Goal: Transaction & Acquisition: Purchase product/service

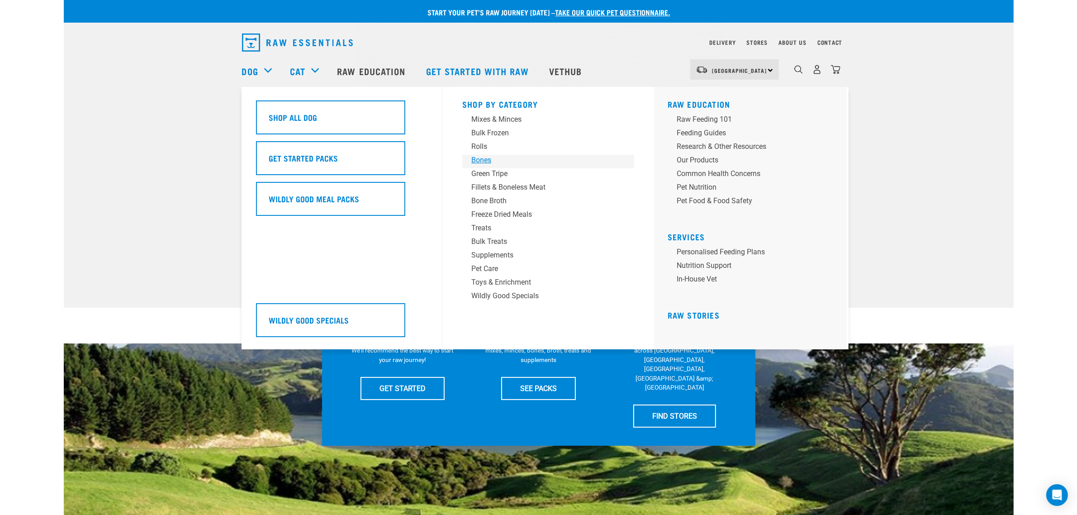
click at [485, 161] on div "Bones" at bounding box center [541, 160] width 141 height 11
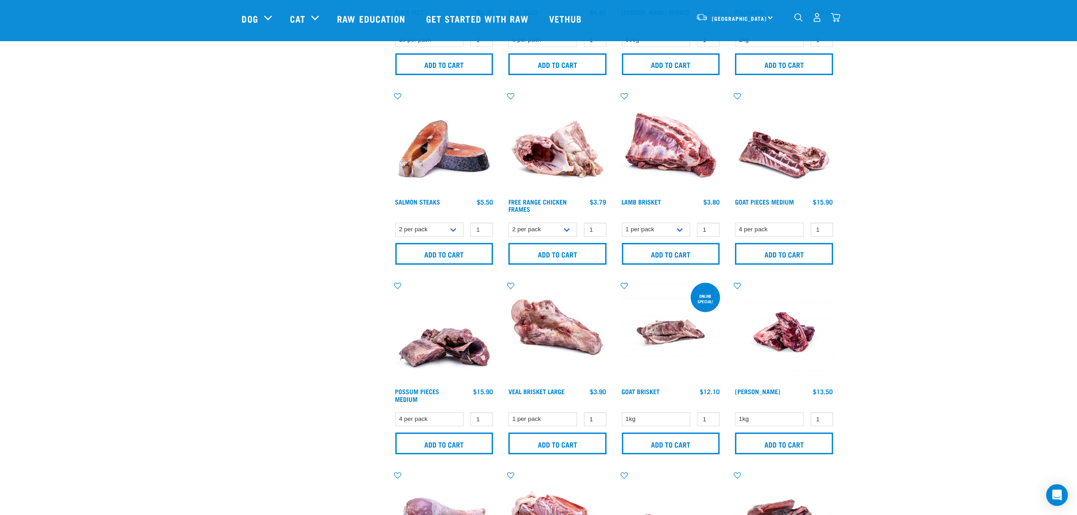
scroll to position [396, 0]
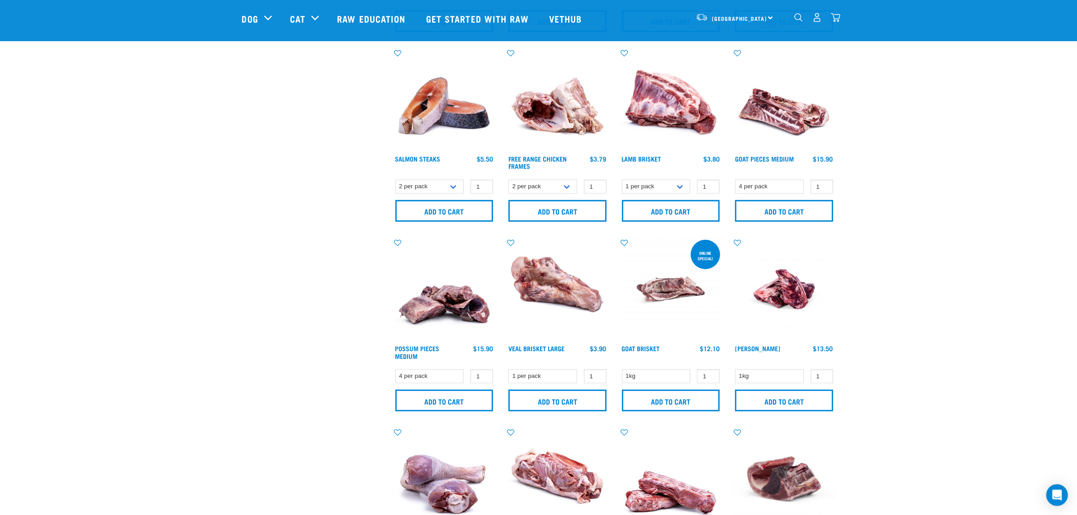
click at [561, 272] on img at bounding box center [557, 289] width 103 height 103
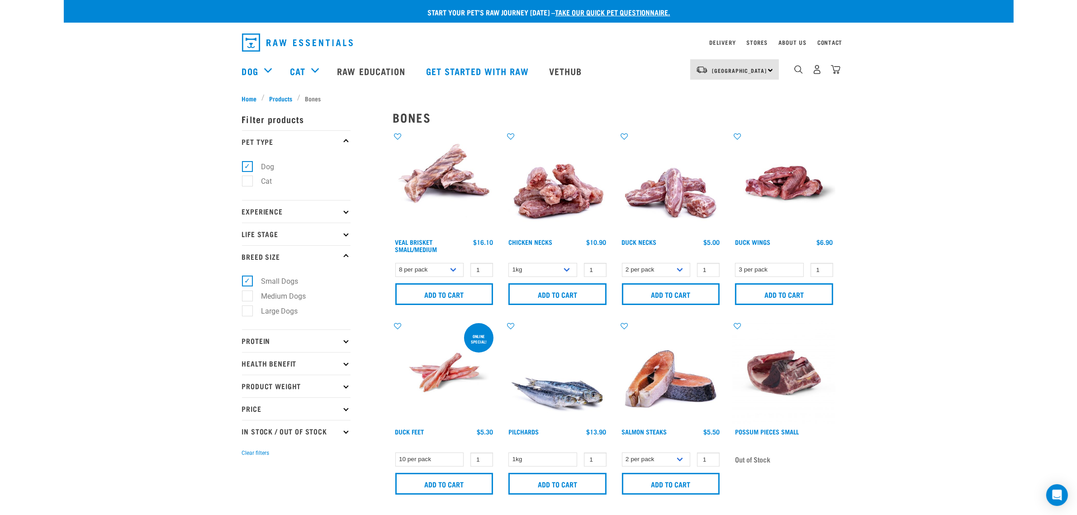
click at [247, 307] on label "Large Dogs" at bounding box center [274, 310] width 55 height 11
click at [246, 307] on input "Large Dogs" at bounding box center [245, 309] width 6 height 6
checkbox input "true"
click at [247, 277] on label "Small Dogs" at bounding box center [274, 280] width 55 height 11
click at [247, 277] on input "Small Dogs" at bounding box center [245, 280] width 6 height 6
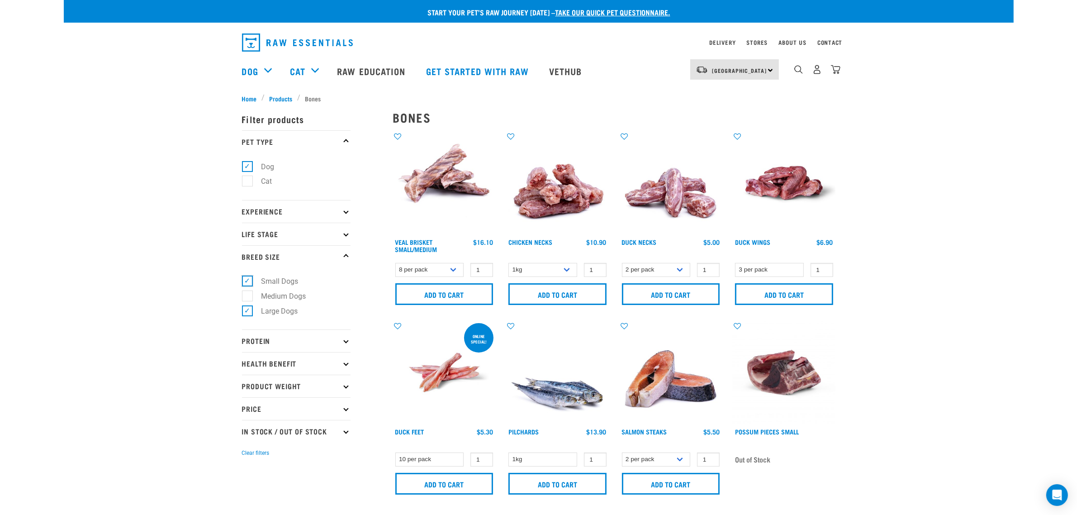
checkbox input "false"
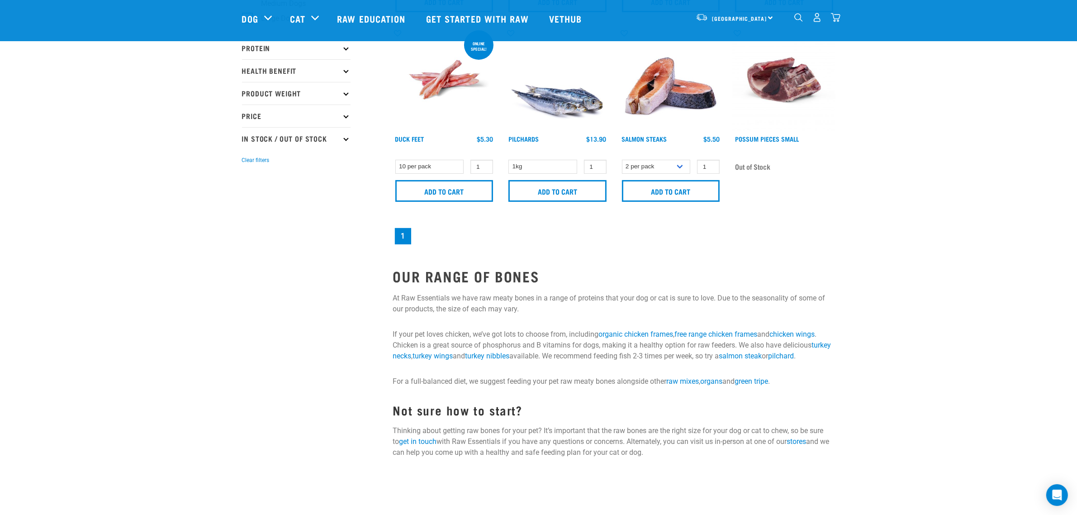
scroll to position [212, 0]
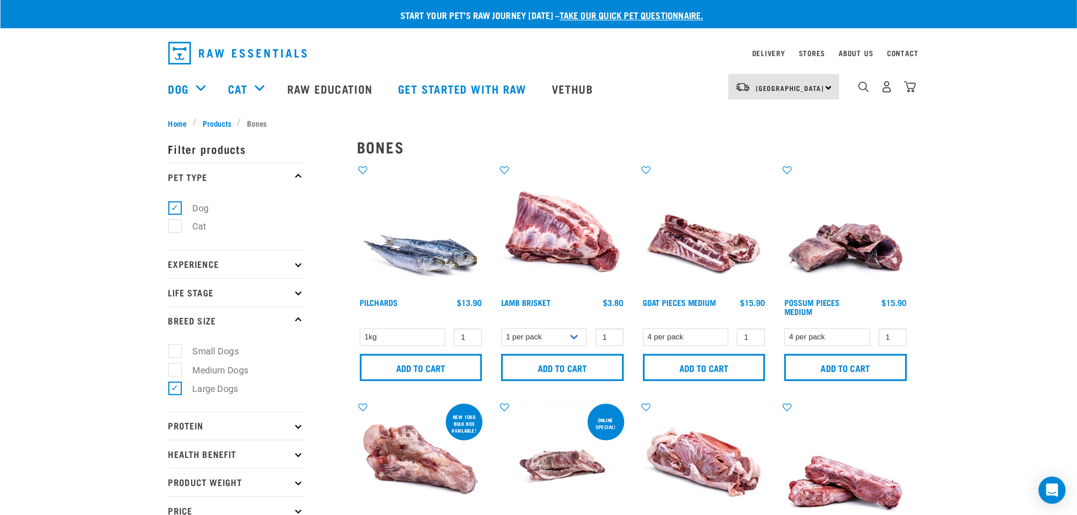
scroll to position [45, 0]
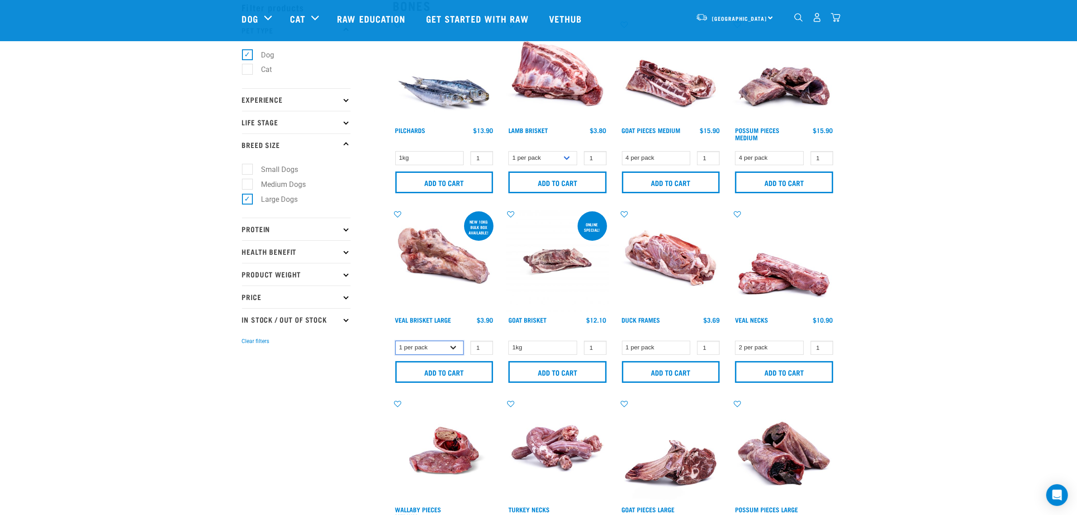
click at [445, 346] on select "1 per pack Bulk (10kg)" at bounding box center [429, 348] width 69 height 14
select select "700283"
click at [395, 341] on select "1 per pack Bulk (10kg)" at bounding box center [429, 348] width 69 height 14
click at [524, 345] on select "1kg" at bounding box center [542, 348] width 69 height 14
click at [647, 341] on select "1 per pack" at bounding box center [656, 348] width 69 height 14
